Goal: Task Accomplishment & Management: Use online tool/utility

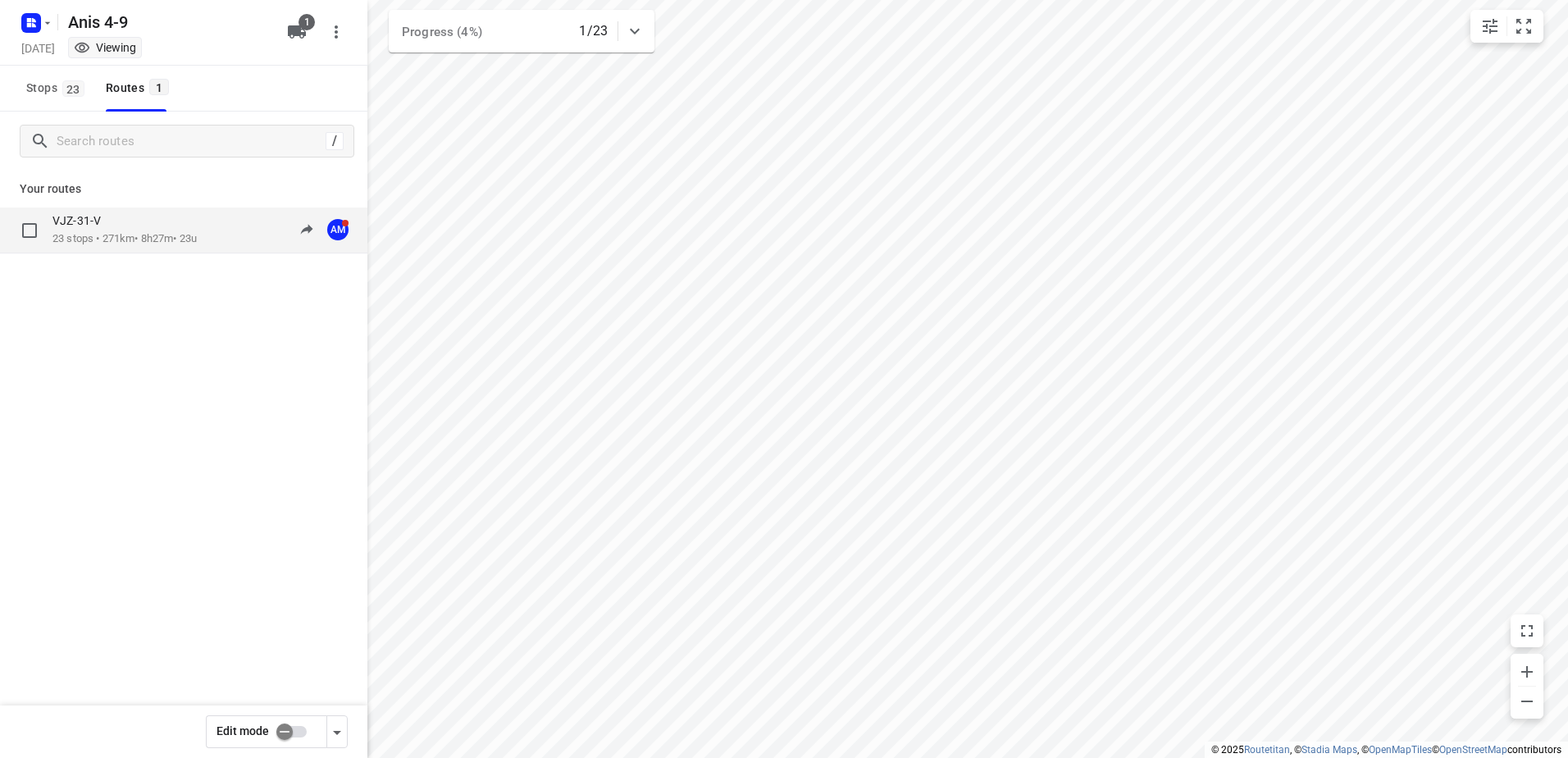
click at [59, 246] on p "23 stops • 271km • 8h27m • 23u" at bounding box center [124, 239] width 145 height 15
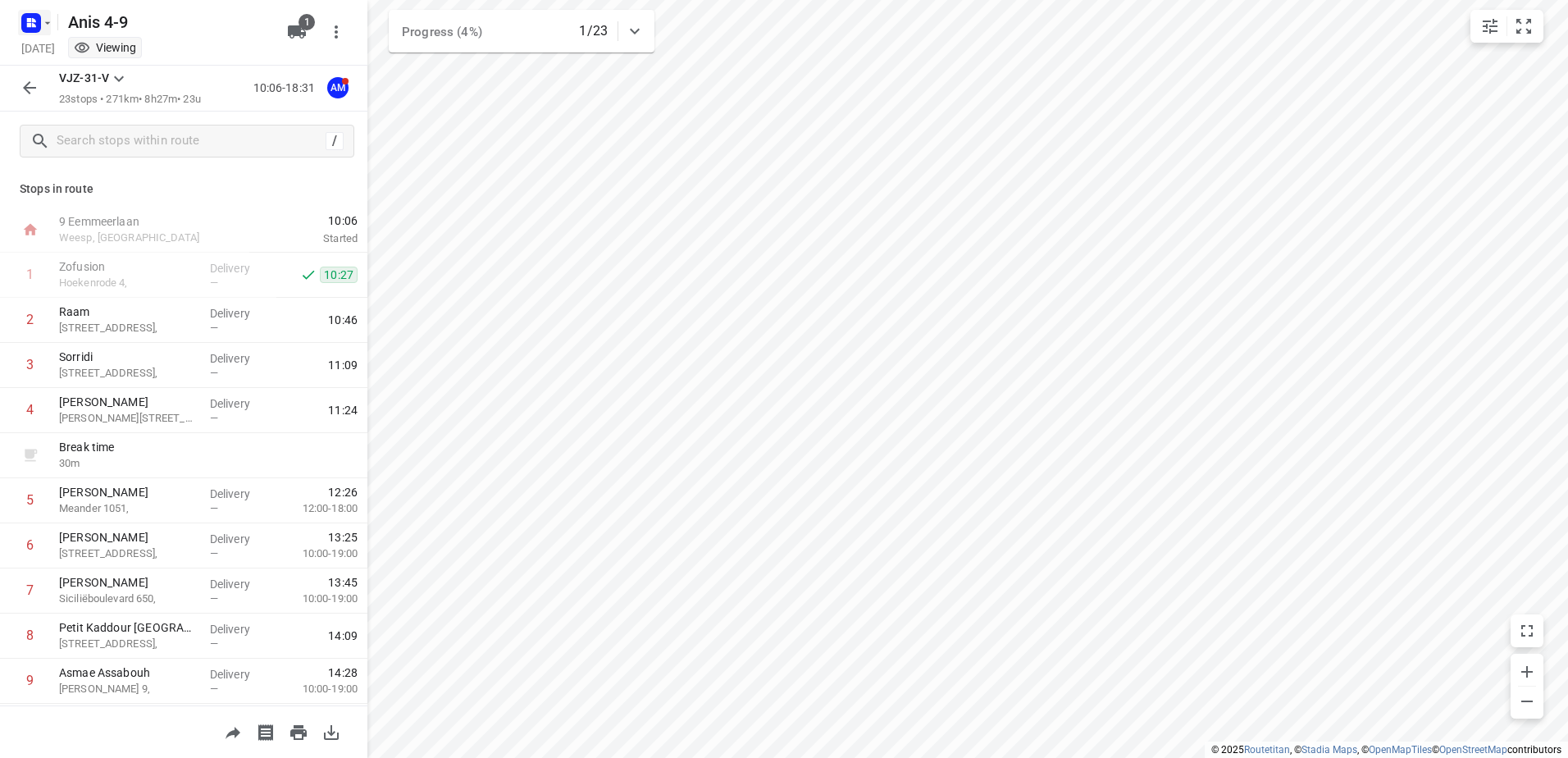
click at [46, 20] on icon "button" at bounding box center [48, 22] width 13 height 13
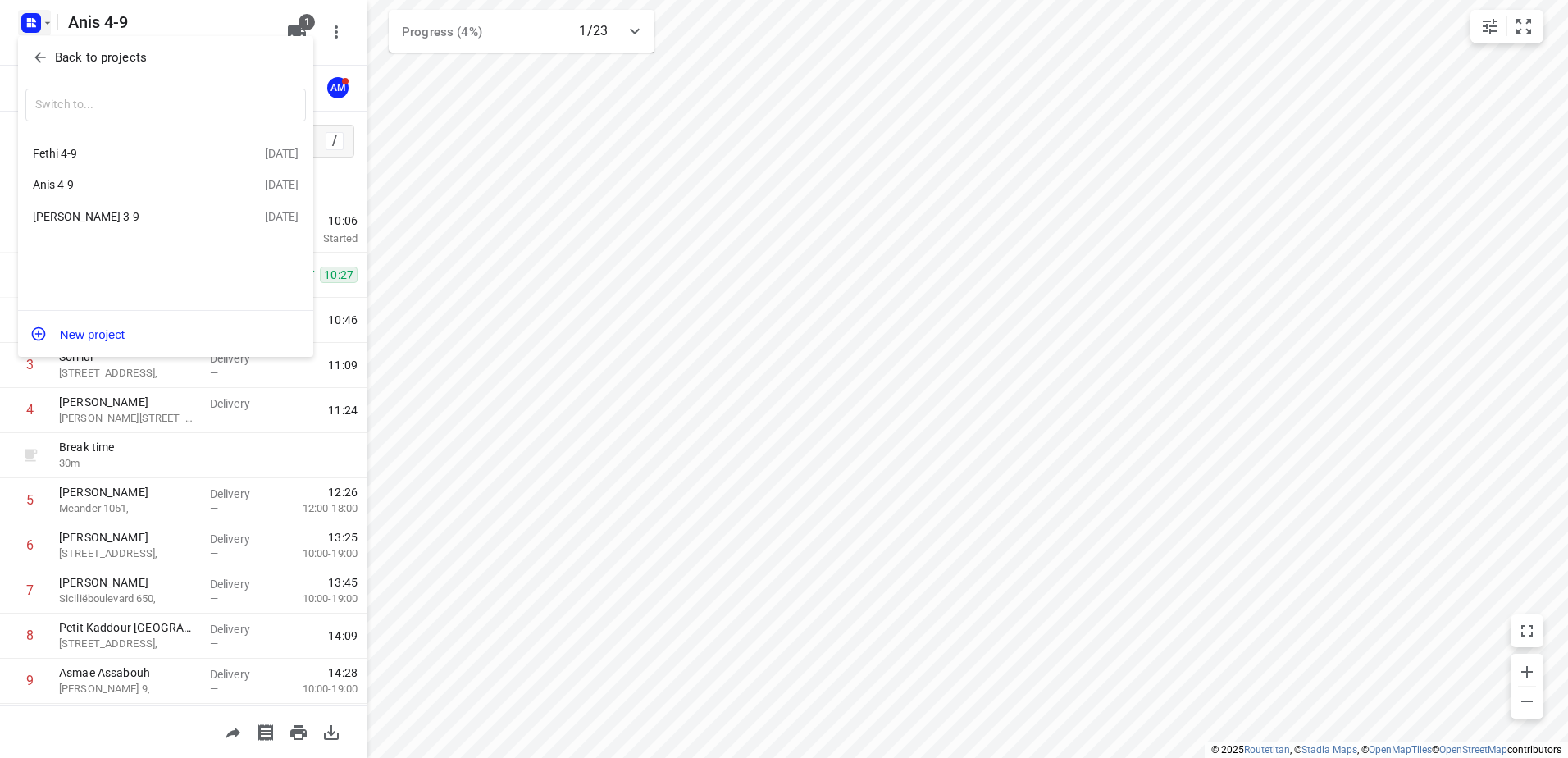
click at [64, 156] on div "Fethi 4-9" at bounding box center [127, 154] width 188 height 13
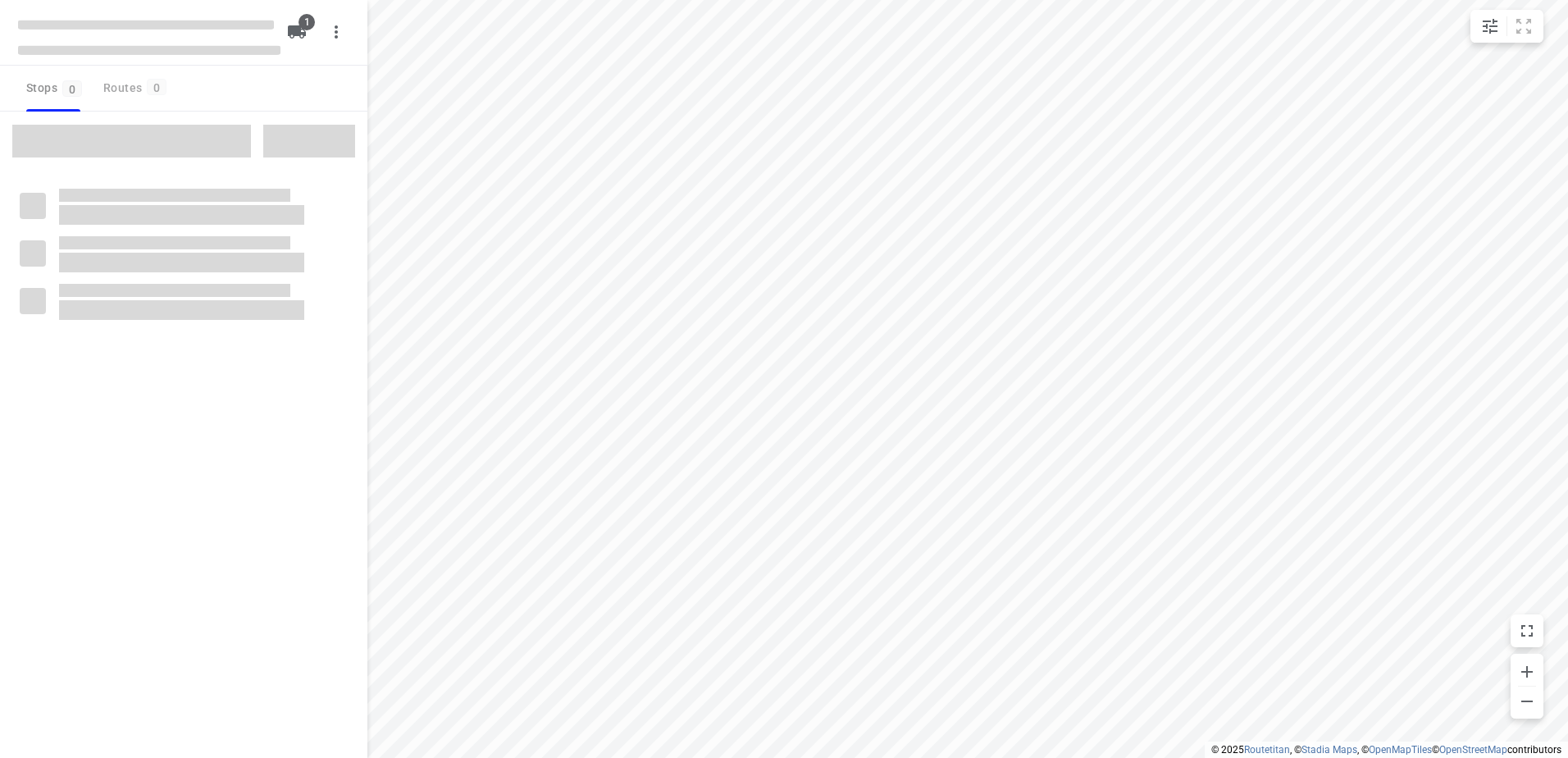
type input "distance"
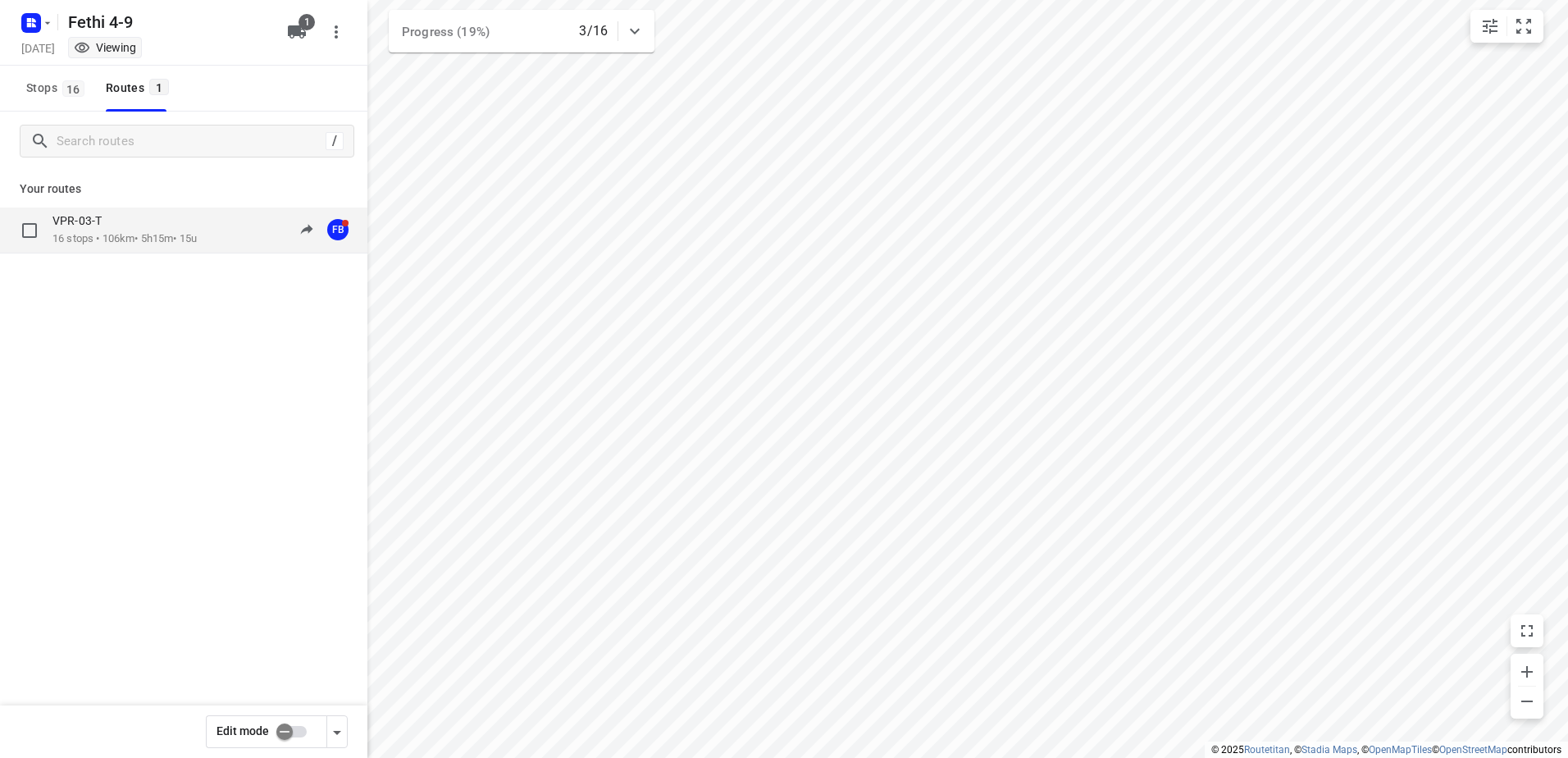
click at [89, 227] on p "VPR-03-T" at bounding box center [82, 221] width 59 height 14
